Goal: Task Accomplishment & Management: Use online tool/utility

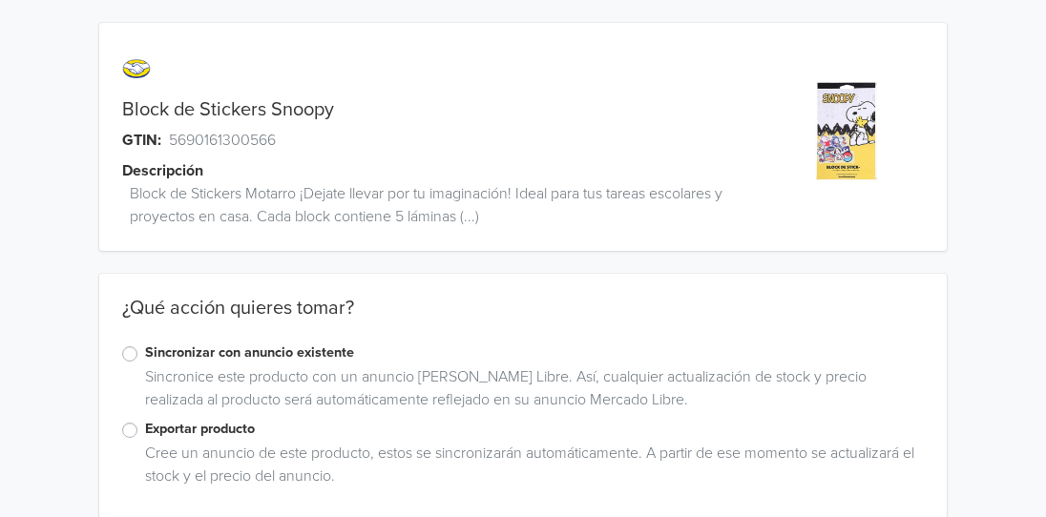
click at [145, 359] on label "Sincronizar con anuncio existente" at bounding box center [534, 353] width 779 height 21
click at [0, 0] on input "Sincronizar con anuncio existente" at bounding box center [0, 0] width 0 height 0
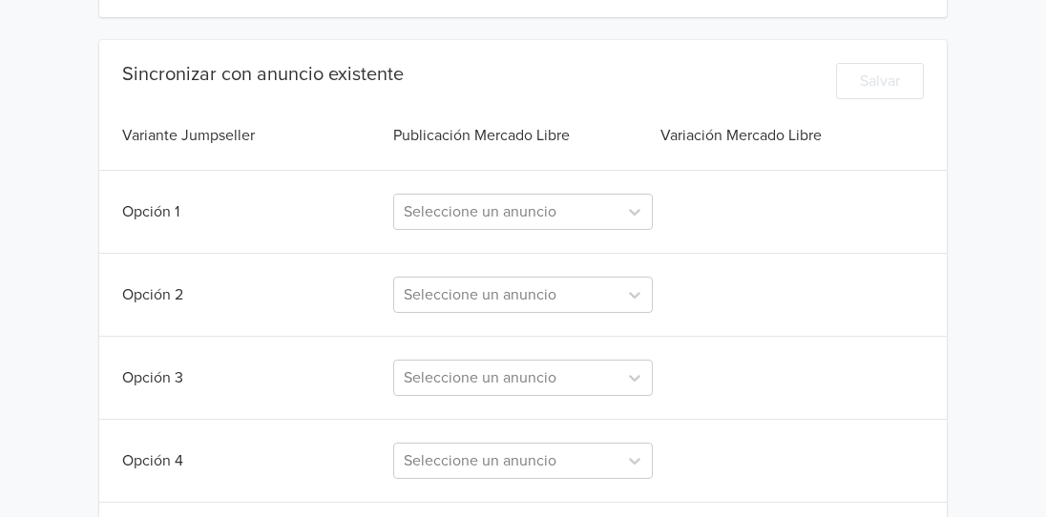
scroll to position [503, 0]
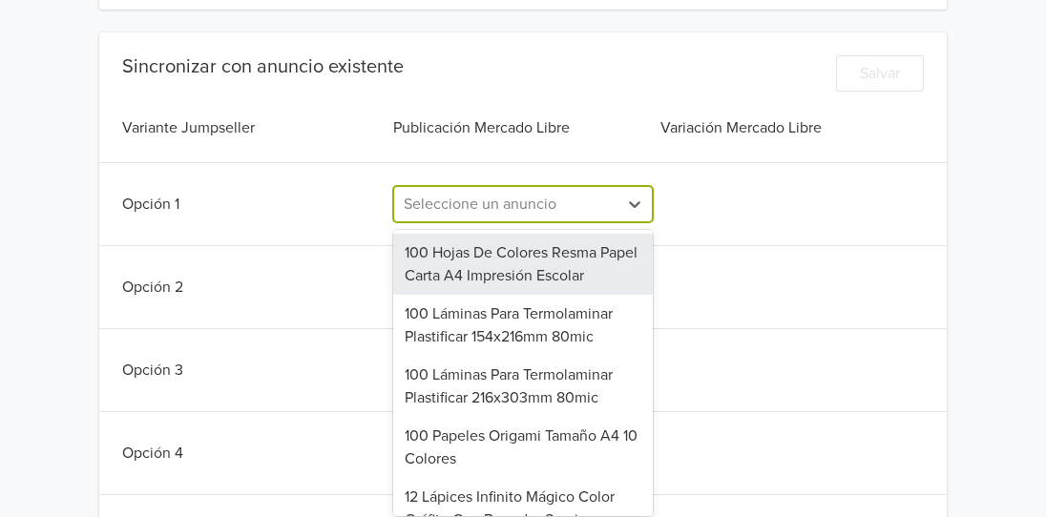
click at [488, 205] on div at bounding box center [506, 204] width 204 height 27
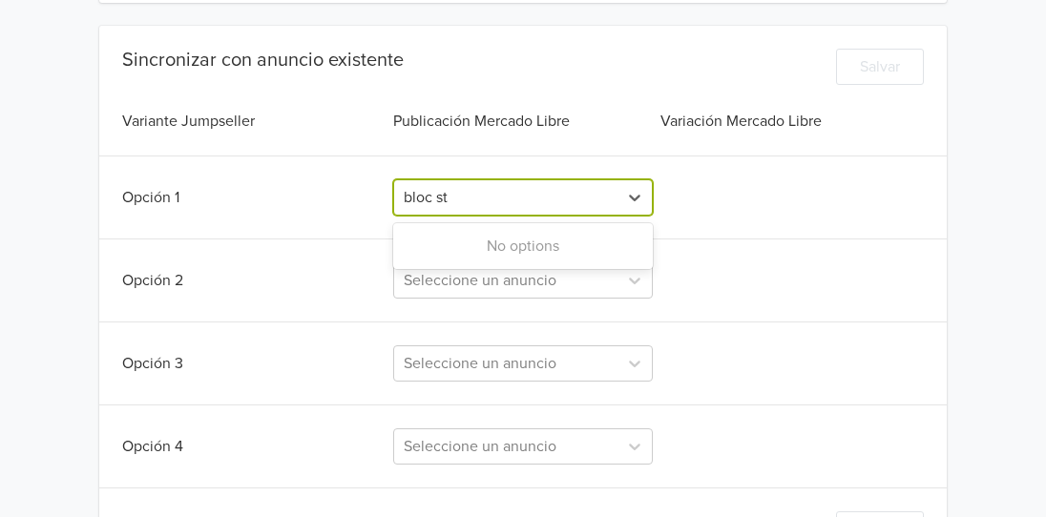
type input "bloc st"
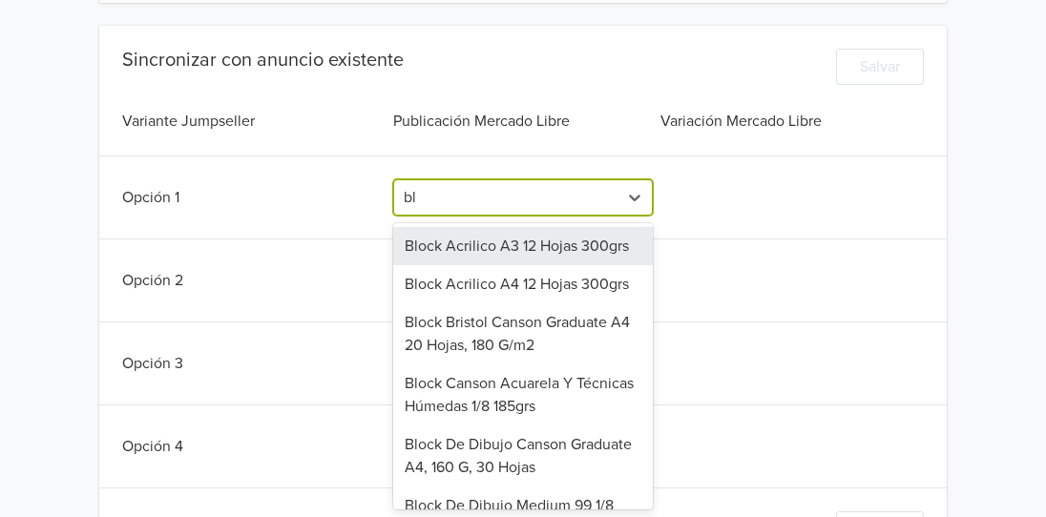
type input "b"
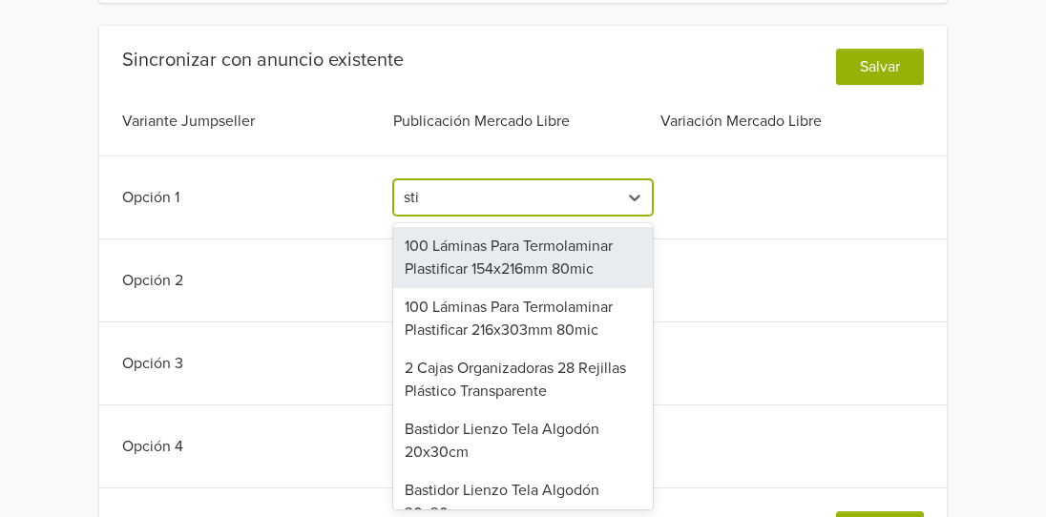
type input "stic"
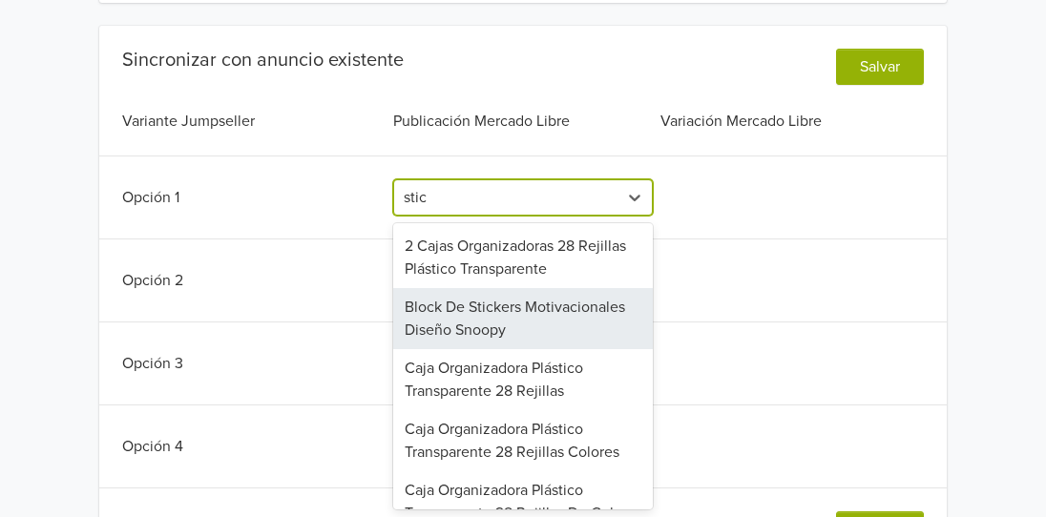
click at [491, 322] on div "Block De Stickers Motivacionales Diseño Snoopy" at bounding box center [523, 318] width 260 height 61
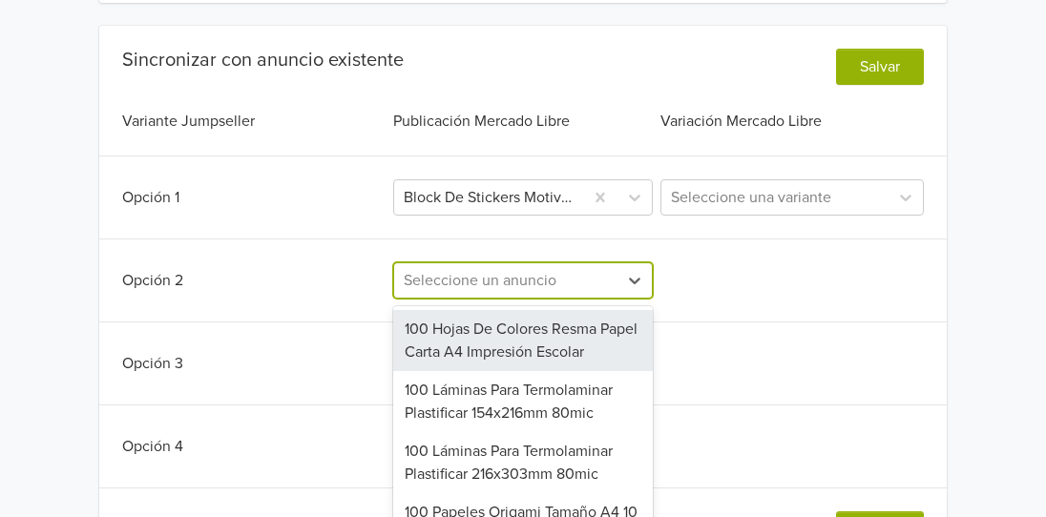
scroll to position [592, 0]
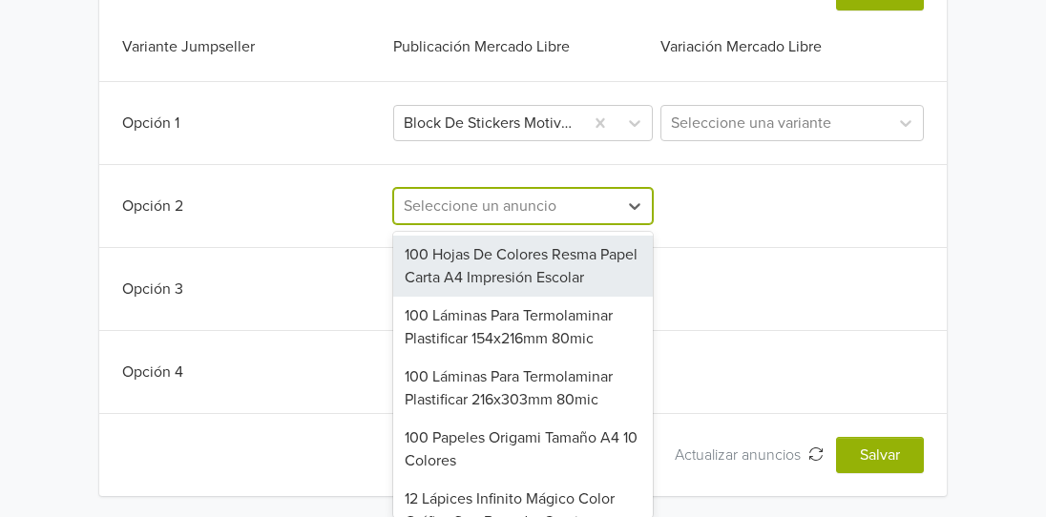
click at [494, 224] on div "709 results available. Use Up and Down to choose options, press Enter to select…" at bounding box center [523, 206] width 260 height 36
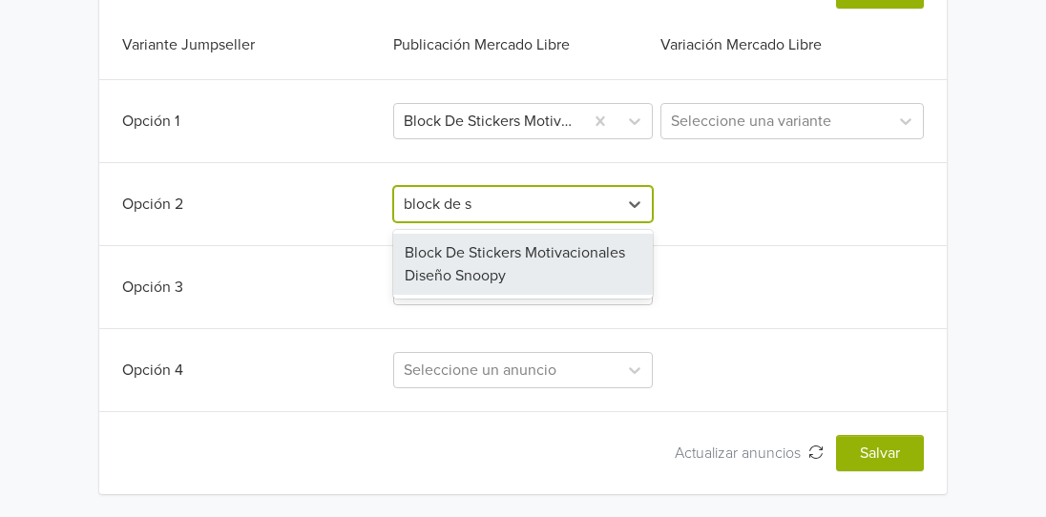
type input "block de st"
click at [494, 276] on div "Block De Stickers Motivacionales Diseño Snoopy" at bounding box center [523, 264] width 260 height 61
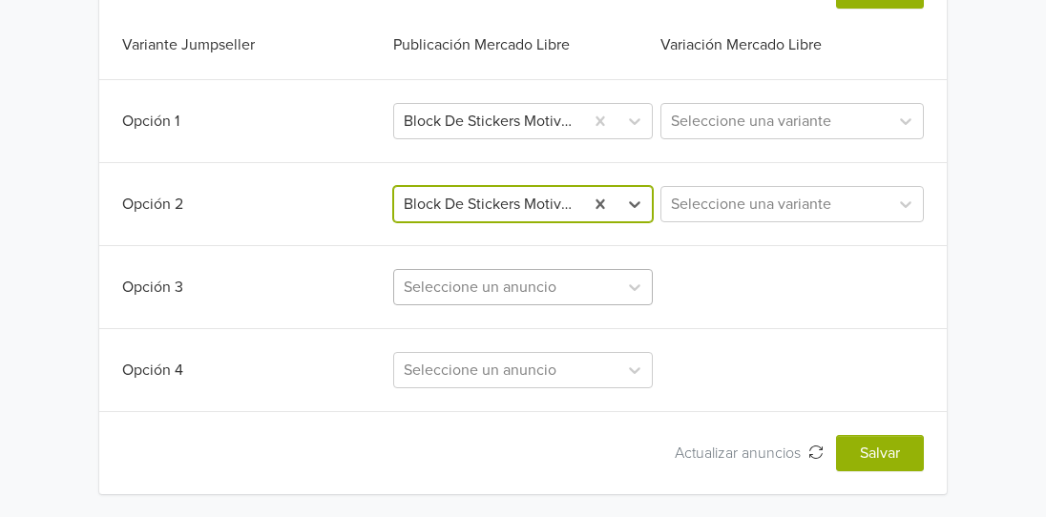
click at [487, 288] on div at bounding box center [506, 287] width 204 height 27
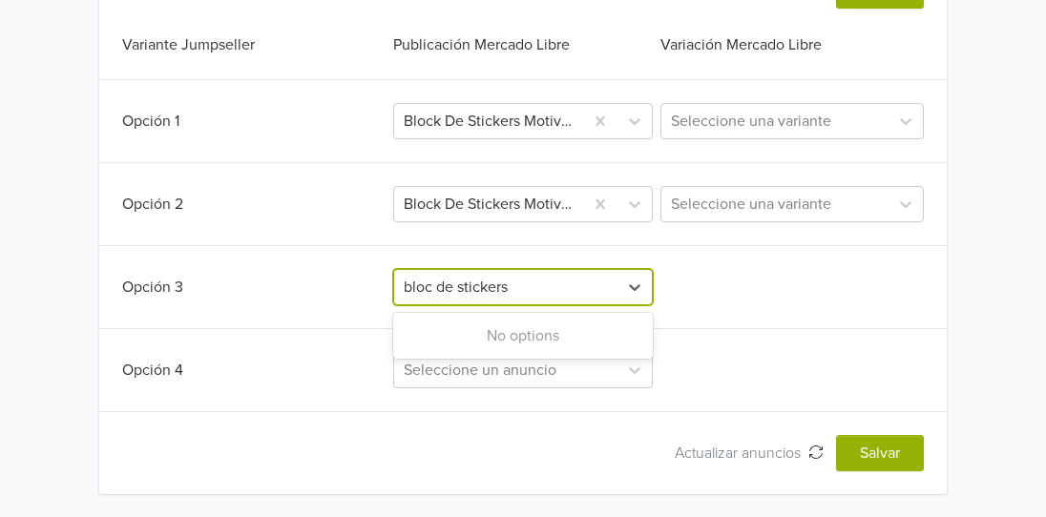
type input "block de stickers"
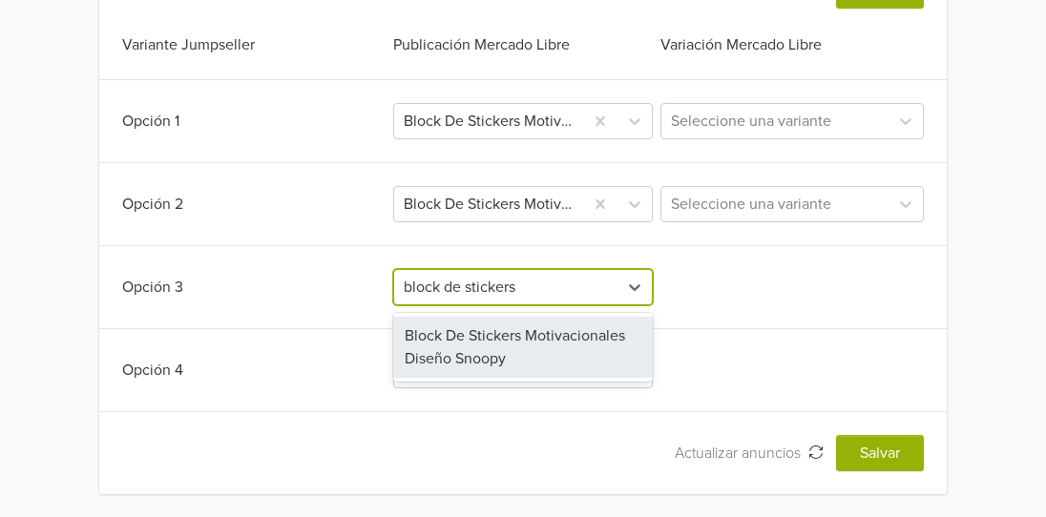
click at [474, 346] on div "Block De Stickers Motivacionales Diseño Snoopy" at bounding box center [523, 347] width 260 height 61
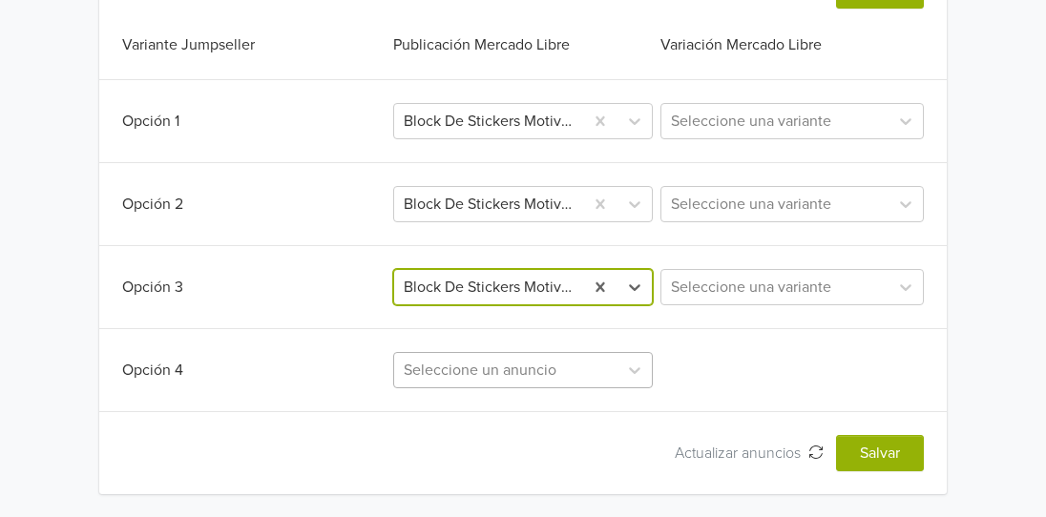
click at [461, 369] on div "Seleccione un anuncio" at bounding box center [523, 370] width 260 height 36
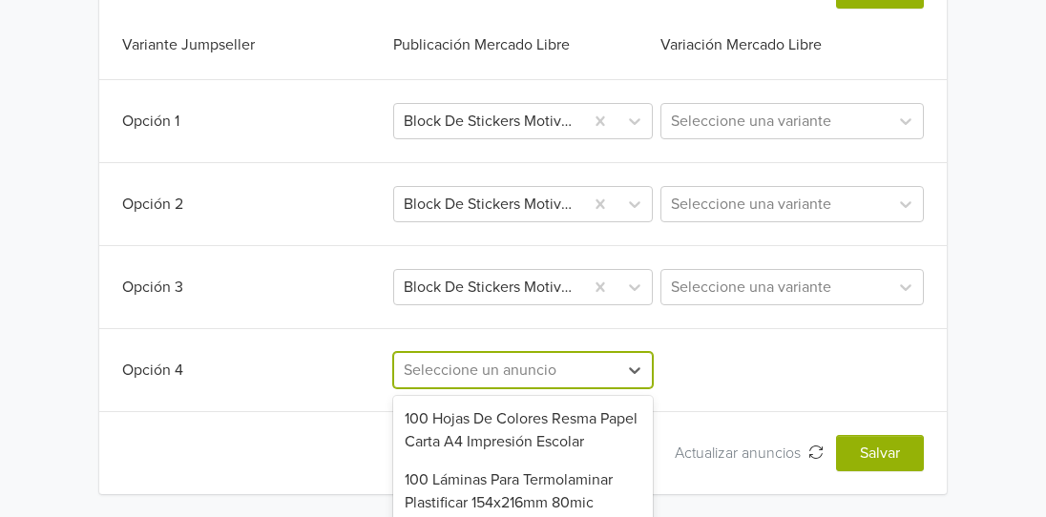
scroll to position [757, 0]
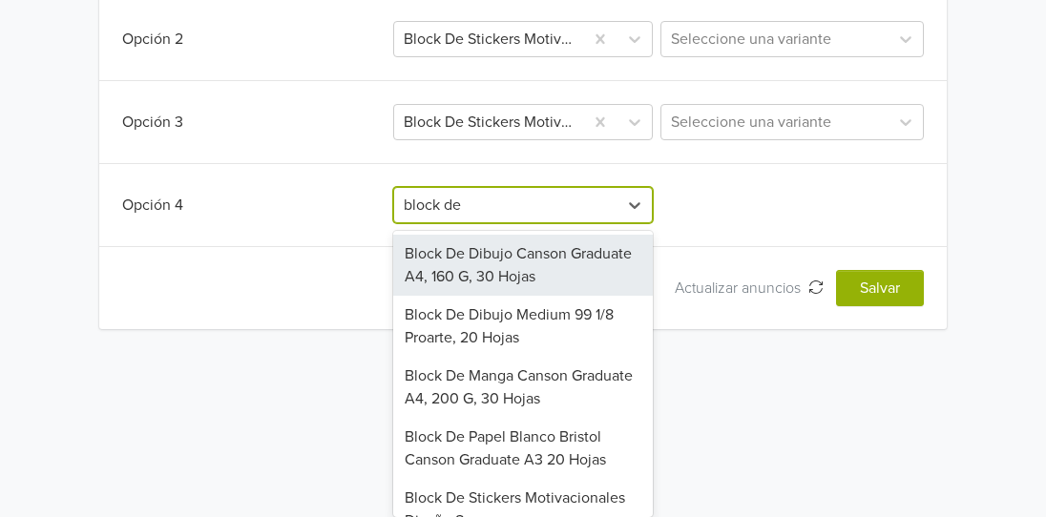
type input "block de s"
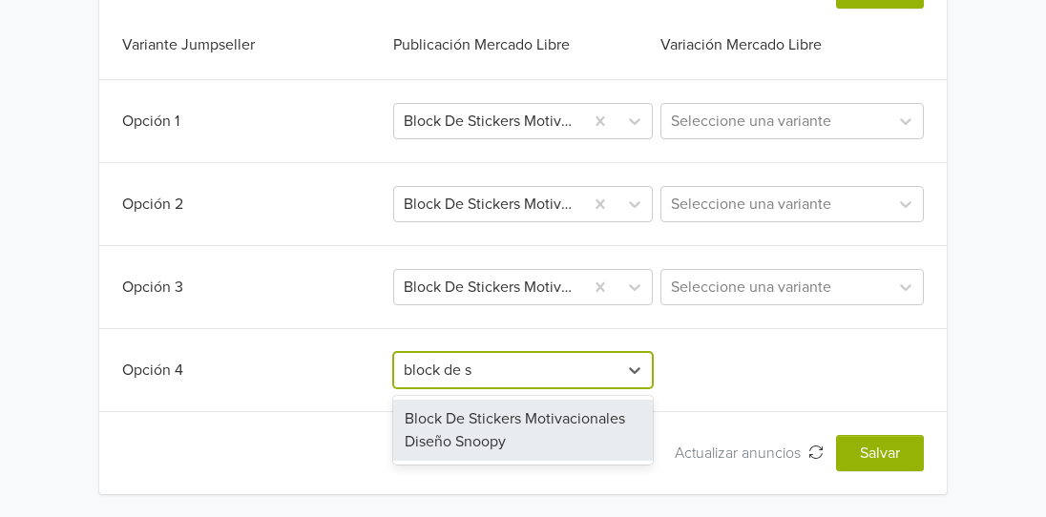
scroll to position [592, 0]
click at [503, 433] on div "Block De Stickers Motivacionales Diseño Snoopy" at bounding box center [523, 430] width 260 height 61
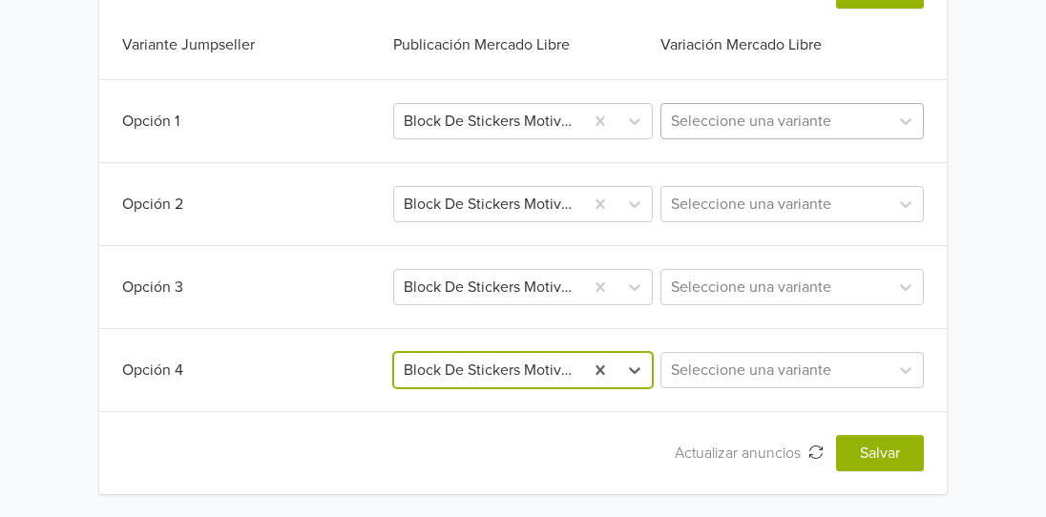
click at [771, 124] on div at bounding box center [775, 121] width 208 height 27
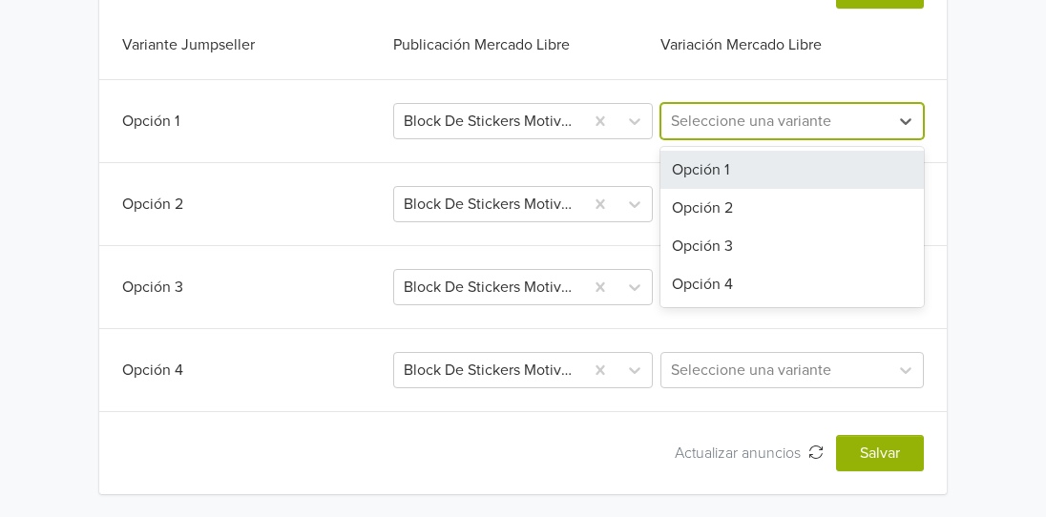
click at [743, 182] on div "Opción 1" at bounding box center [792, 170] width 263 height 38
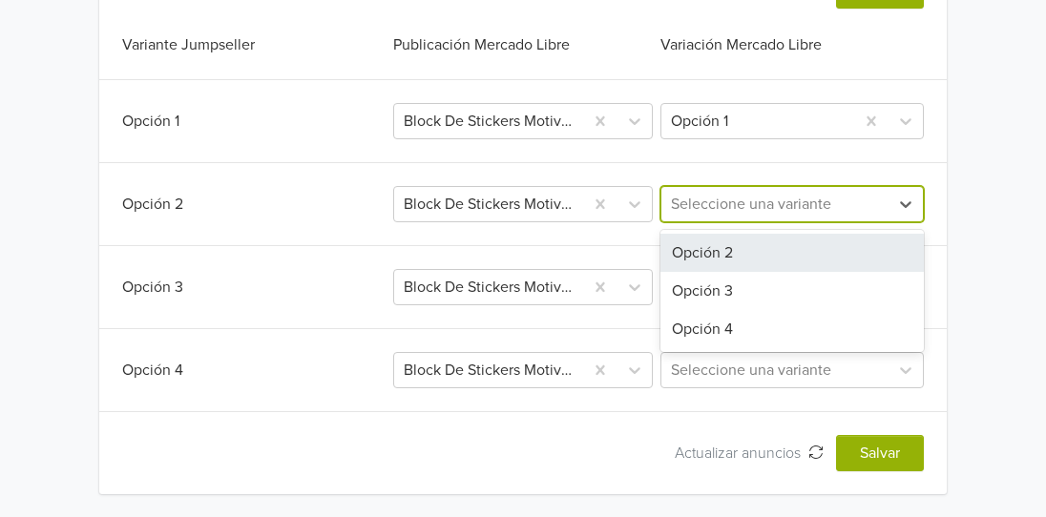
click at [745, 207] on div at bounding box center [775, 204] width 208 height 27
click at [729, 246] on div "Opción 2" at bounding box center [792, 253] width 263 height 38
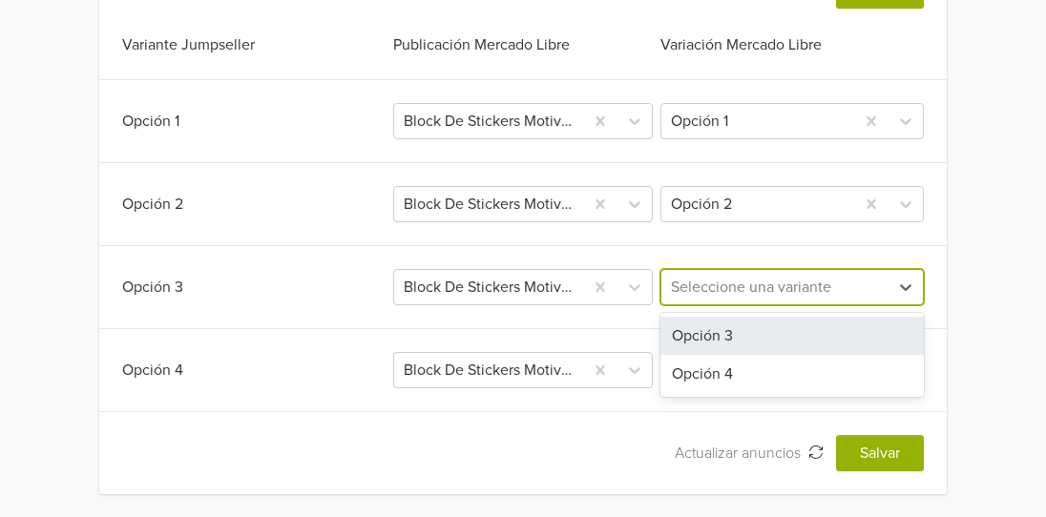
click at [738, 293] on div at bounding box center [775, 287] width 208 height 27
click at [720, 333] on div "Opción 3" at bounding box center [792, 336] width 263 height 38
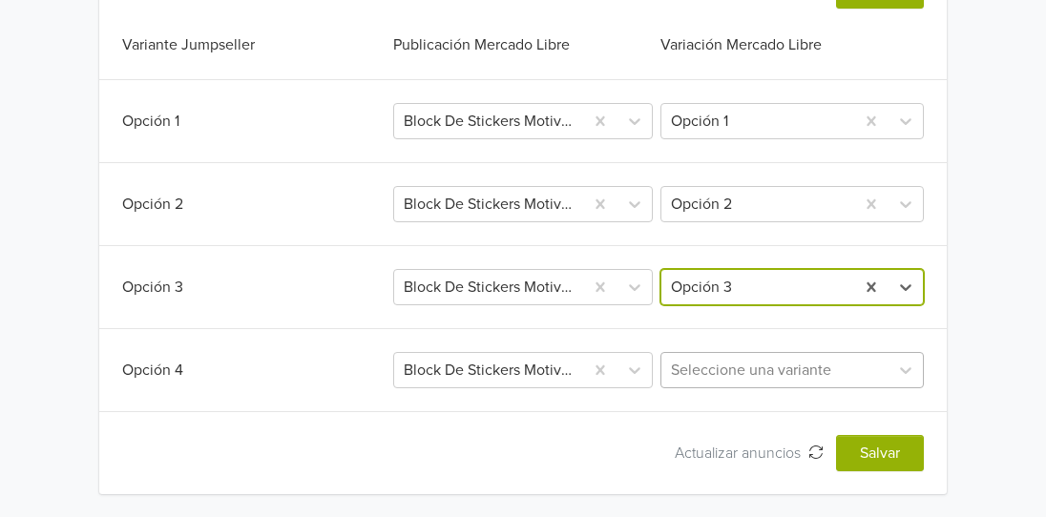
click at [708, 369] on div at bounding box center [775, 370] width 208 height 27
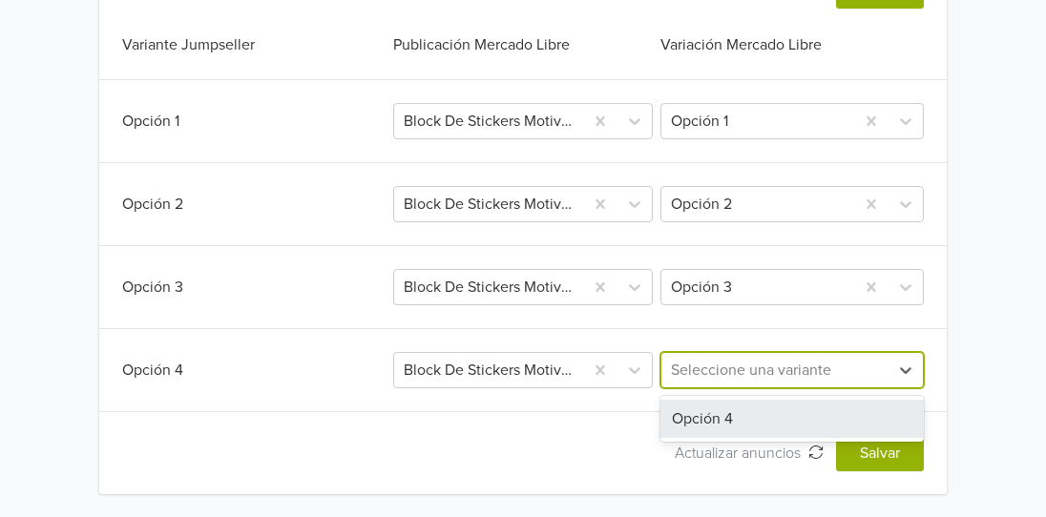
click at [739, 411] on div "Opción 4" at bounding box center [792, 419] width 263 height 38
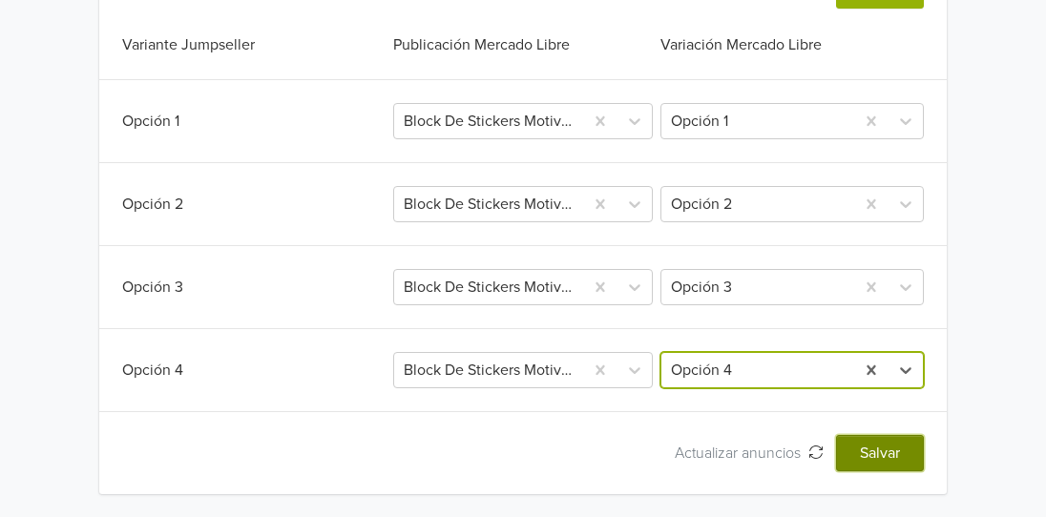
click at [856, 453] on button "Salvar" at bounding box center [880, 453] width 88 height 36
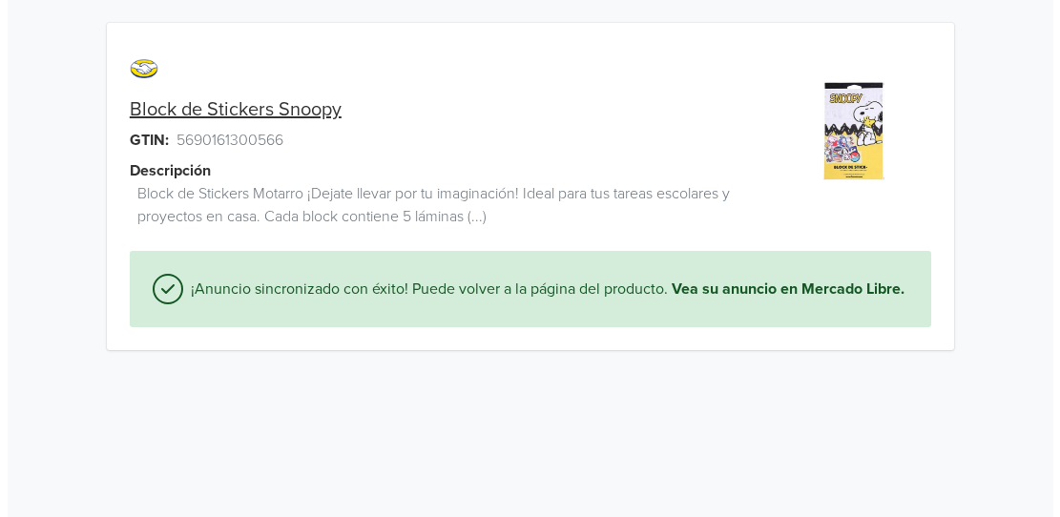
scroll to position [0, 0]
